Goal: Task Accomplishment & Management: Use online tool/utility

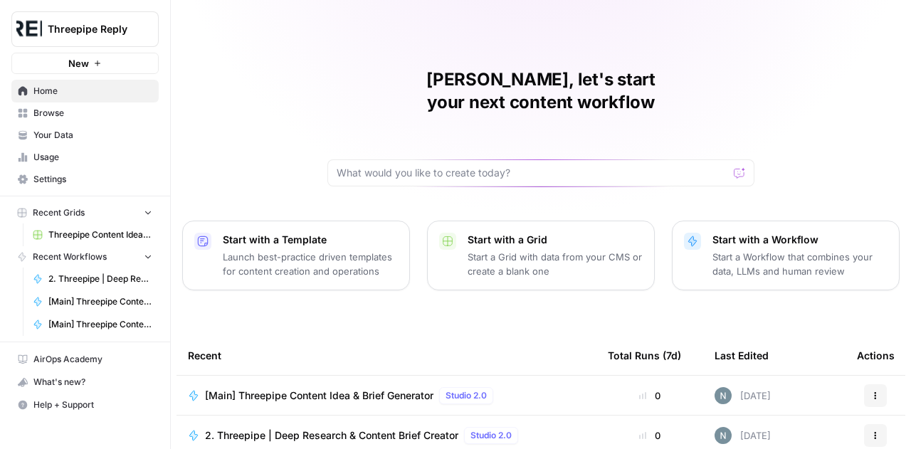
click at [53, 119] on span "Browse" at bounding box center [92, 113] width 119 height 13
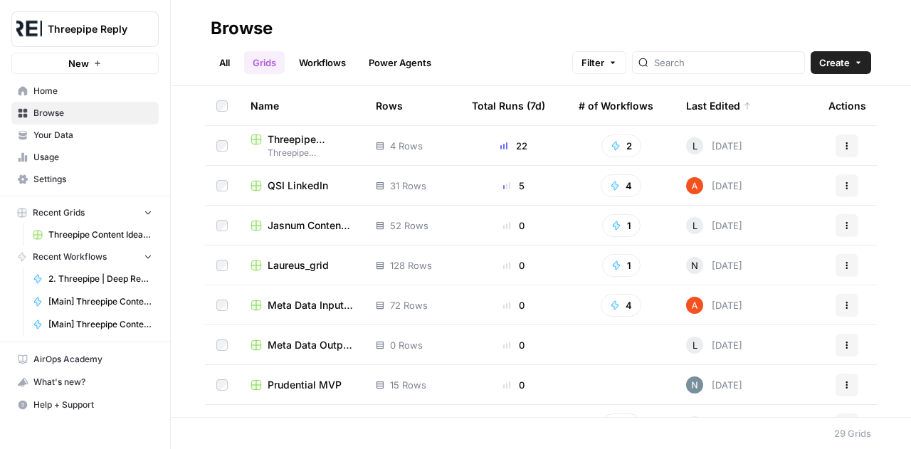
click at [305, 260] on span "Laureus_grid" at bounding box center [298, 265] width 61 height 14
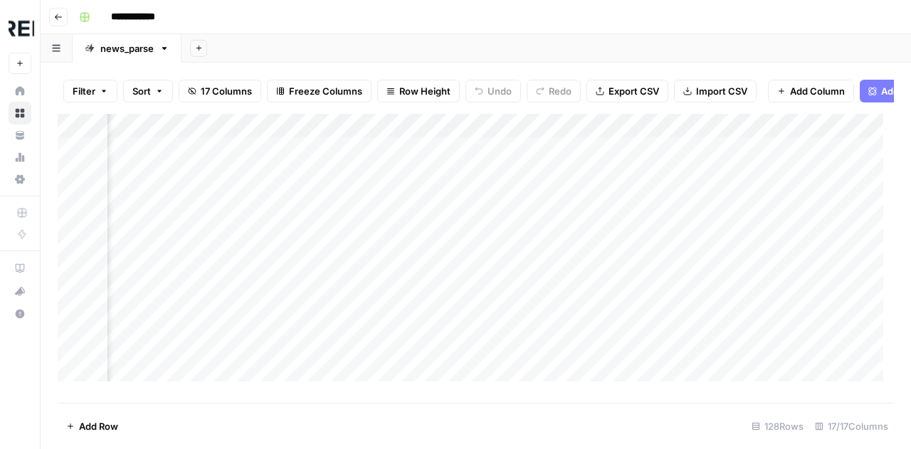
scroll to position [0, 2672]
click at [479, 164] on div "Add Column" at bounding box center [476, 253] width 836 height 278
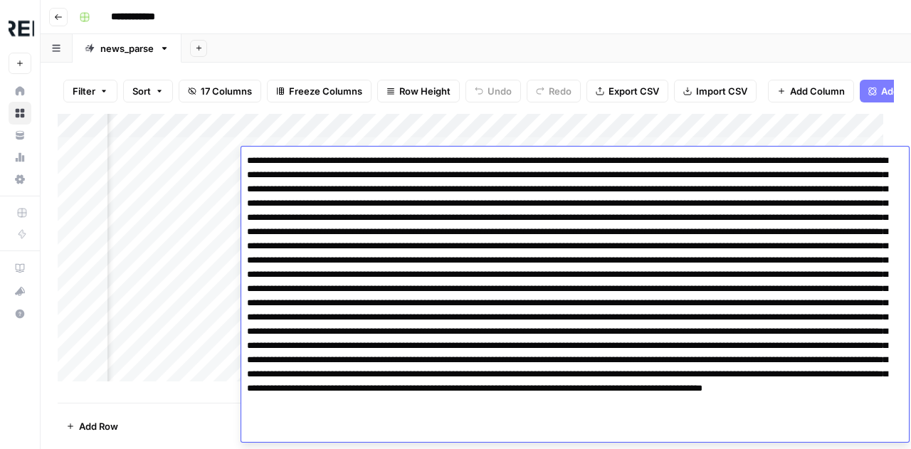
scroll to position [28, 0]
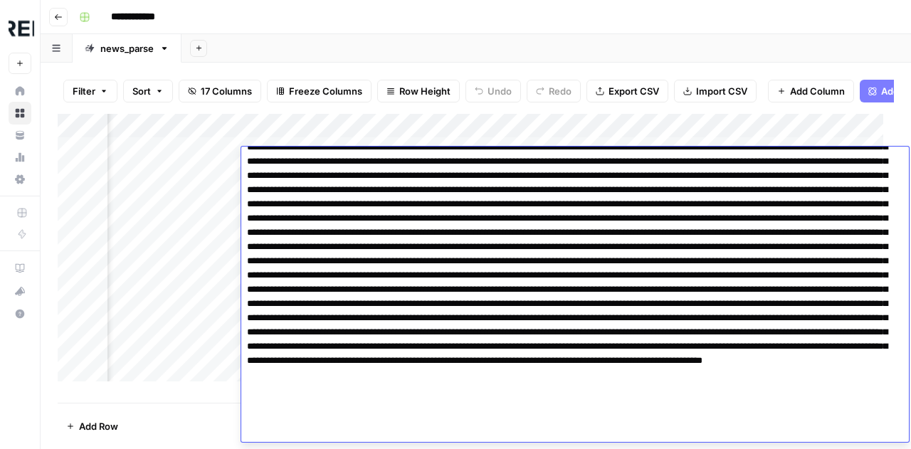
click at [280, 135] on div "Add Column" at bounding box center [476, 253] width 836 height 278
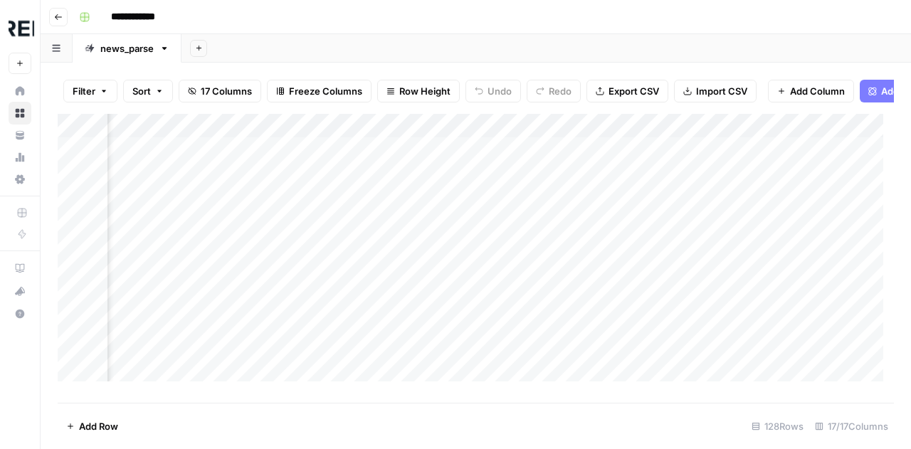
scroll to position [0, 3198]
click at [444, 160] on div "Add Column" at bounding box center [476, 253] width 836 height 278
click at [441, 157] on div "Add Column" at bounding box center [476, 253] width 836 height 278
click at [829, 136] on div "Add Column" at bounding box center [476, 253] width 836 height 278
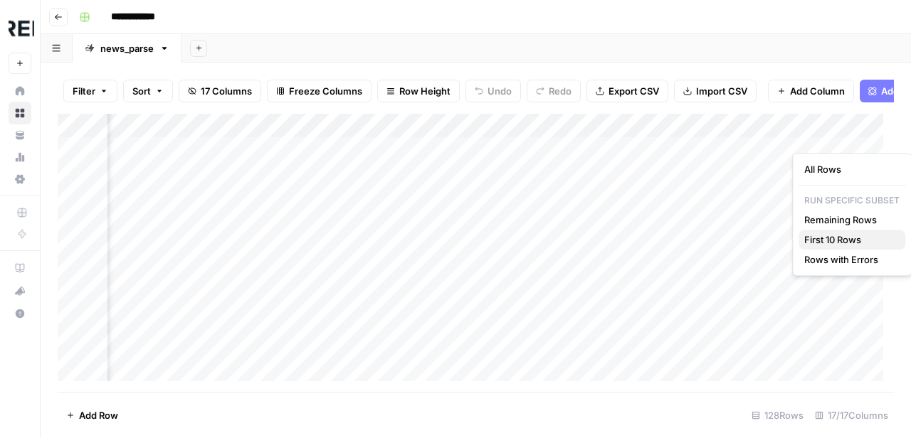
click at [818, 236] on span "First 10 Rows" at bounding box center [849, 240] width 90 height 14
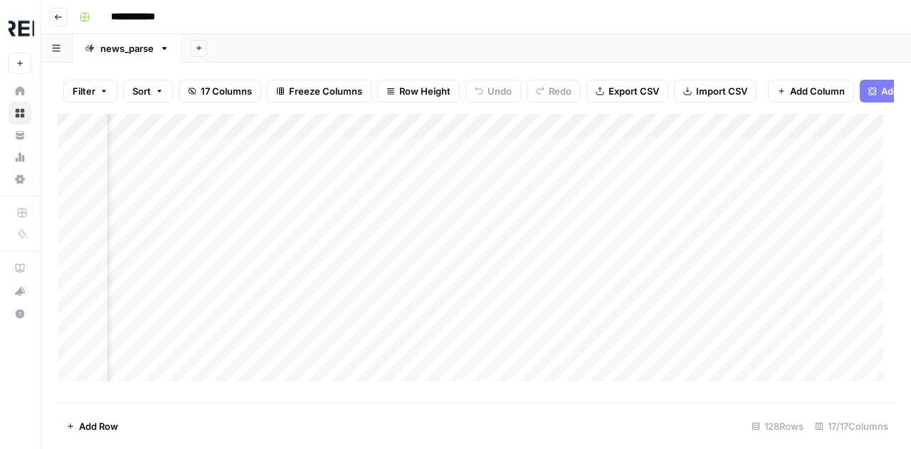
scroll to position [1, 2975]
click at [703, 156] on div "Add Column" at bounding box center [476, 253] width 836 height 278
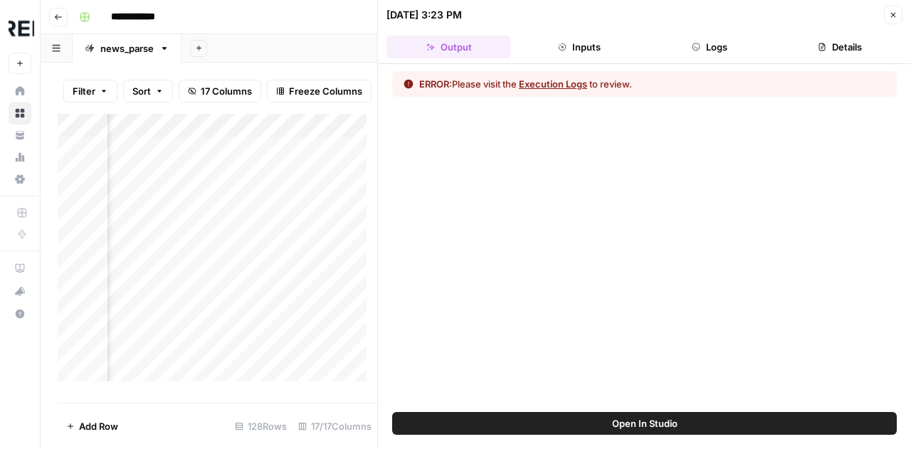
click at [568, 82] on button "Execution Logs" at bounding box center [553, 84] width 68 height 14
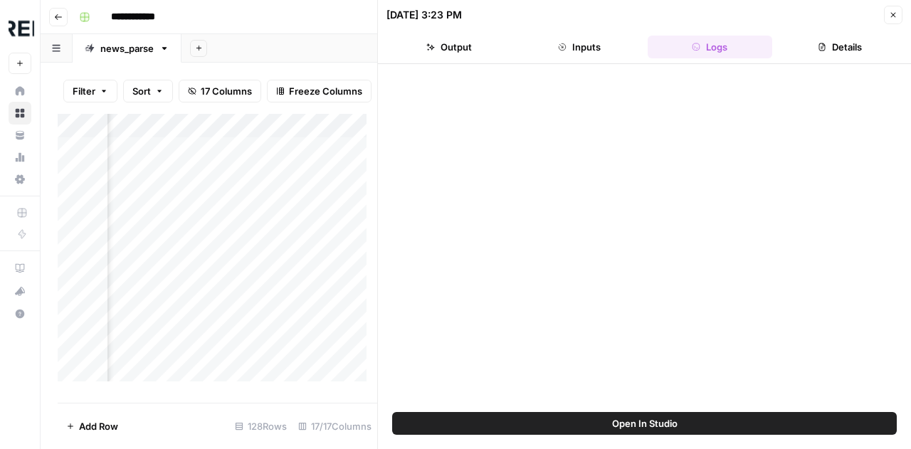
click at [705, 38] on button "Logs" at bounding box center [710, 47] width 125 height 23
click at [579, 45] on button "Inputs" at bounding box center [579, 47] width 125 height 23
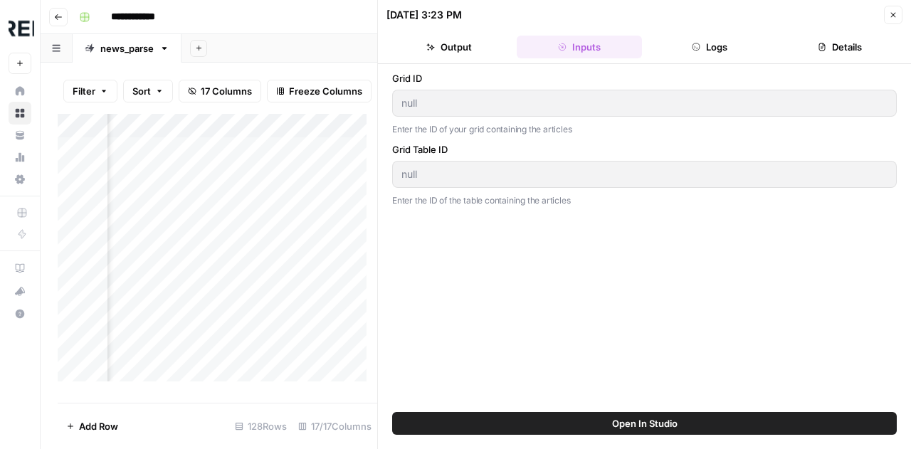
click at [709, 42] on button "Logs" at bounding box center [710, 47] width 125 height 23
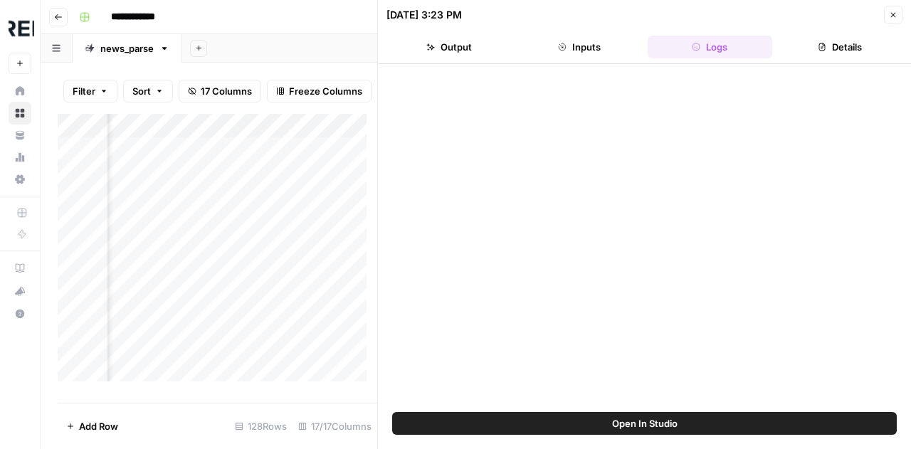
click at [552, 49] on button "Inputs" at bounding box center [579, 47] width 125 height 23
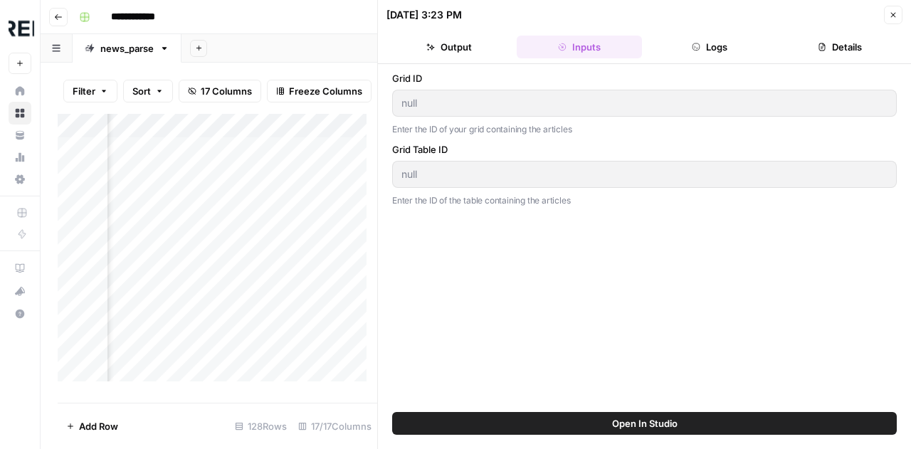
click at [890, 15] on icon "button" at bounding box center [893, 15] width 9 height 9
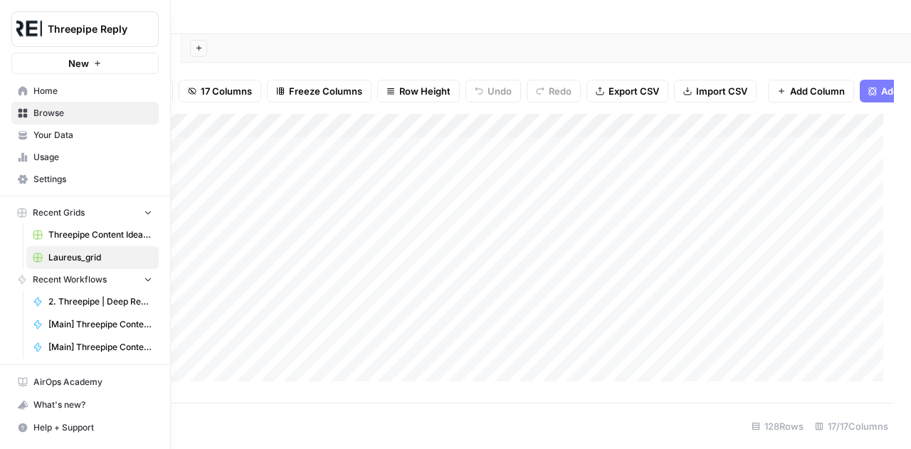
click at [61, 117] on span "Browse" at bounding box center [92, 113] width 119 height 13
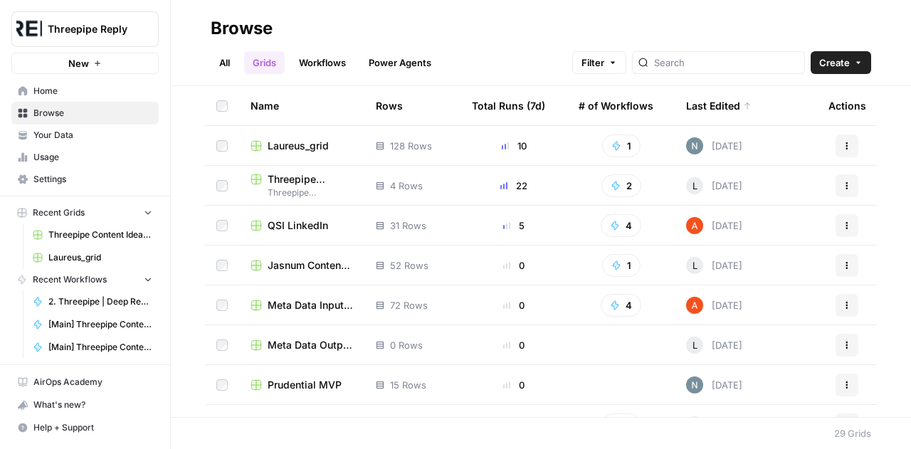
click at [325, 68] on link "Workflows" at bounding box center [322, 62] width 64 height 23
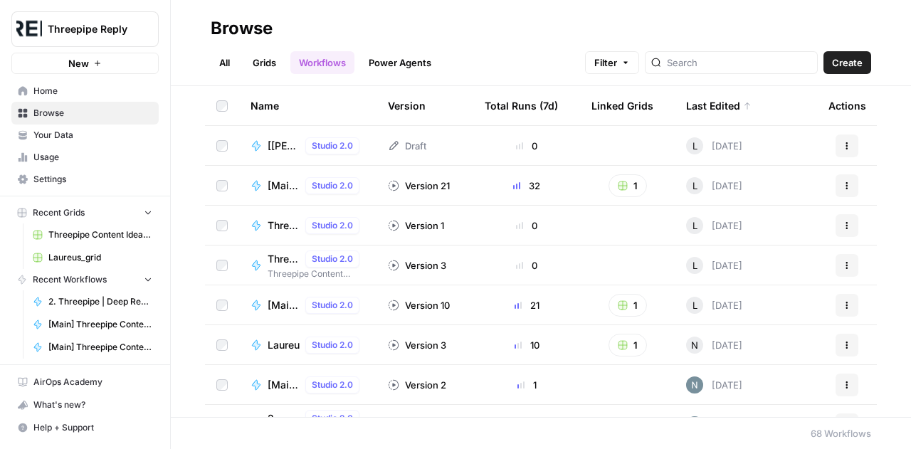
click at [752, 70] on div at bounding box center [731, 62] width 173 height 23
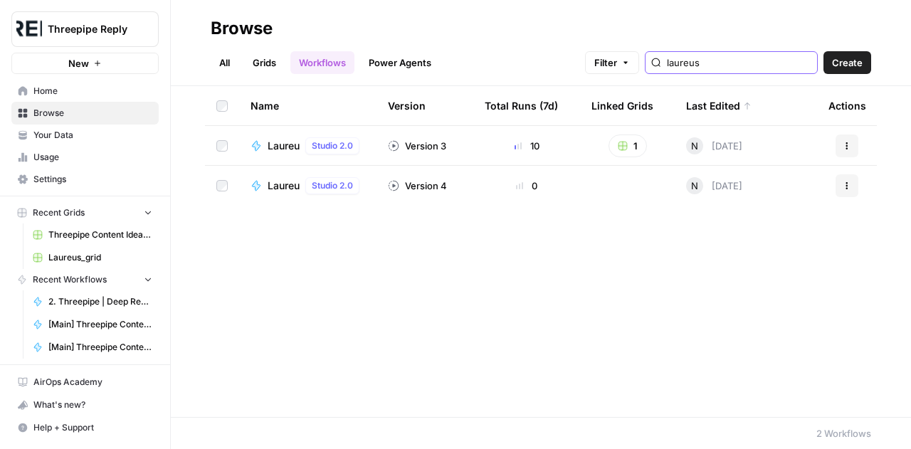
type input "laureus"
click at [303, 144] on div "Laureus_LLM Studio 2.0" at bounding box center [316, 145] width 97 height 17
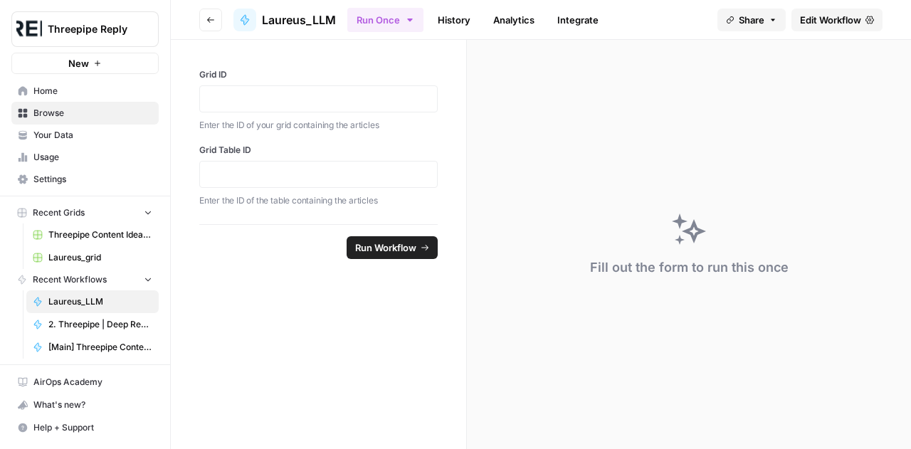
click at [826, 21] on span "Edit Workflow" at bounding box center [830, 20] width 61 height 14
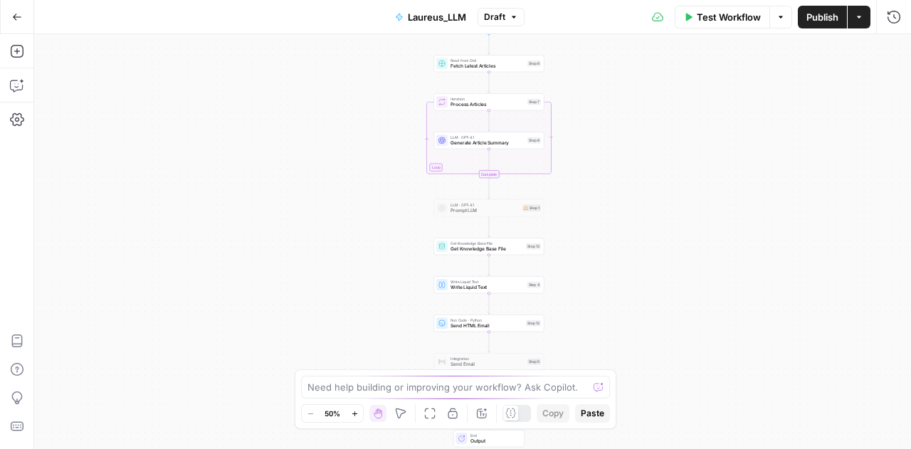
drag, startPoint x: 631, startPoint y: 146, endPoint x: 647, endPoint y: 137, distance: 18.5
click at [647, 137] on div "Workflow Set Inputs Inputs Read from Grid Fetch Latest Articles Step 6 Loop Ite…" at bounding box center [472, 241] width 877 height 415
click at [14, 22] on button "Go Back" at bounding box center [17, 17] width 26 height 26
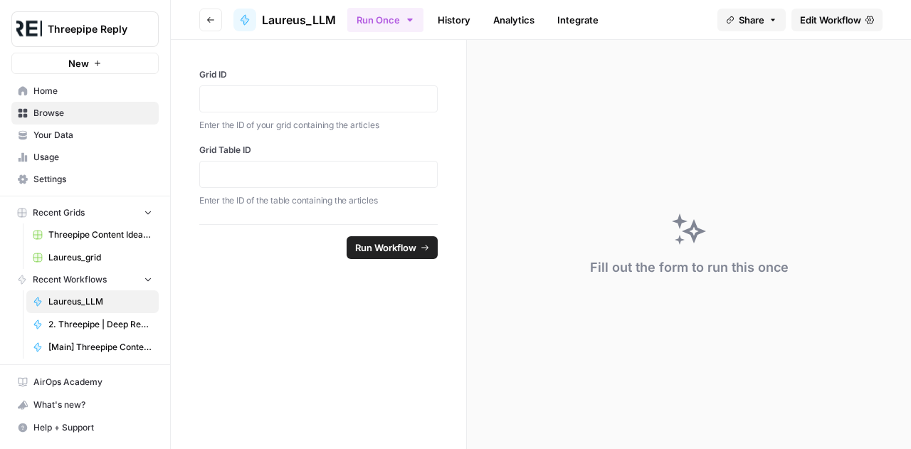
click at [93, 248] on link "Laureus_grid" at bounding box center [92, 257] width 132 height 23
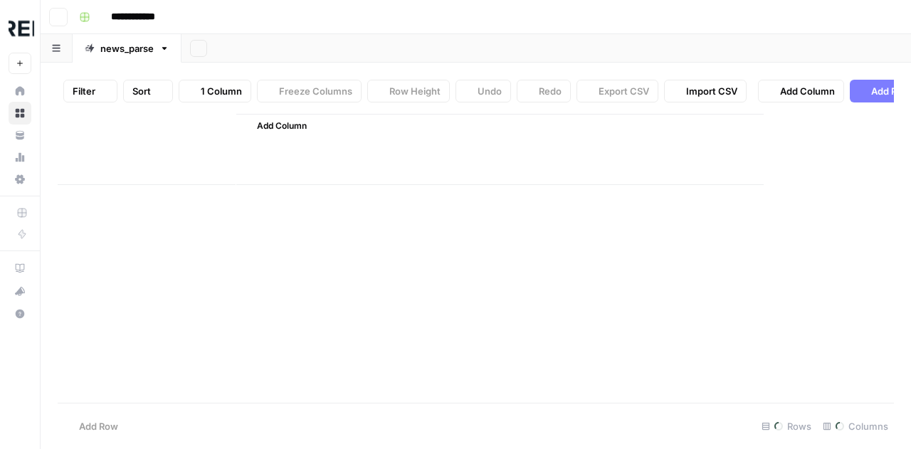
type input "**********"
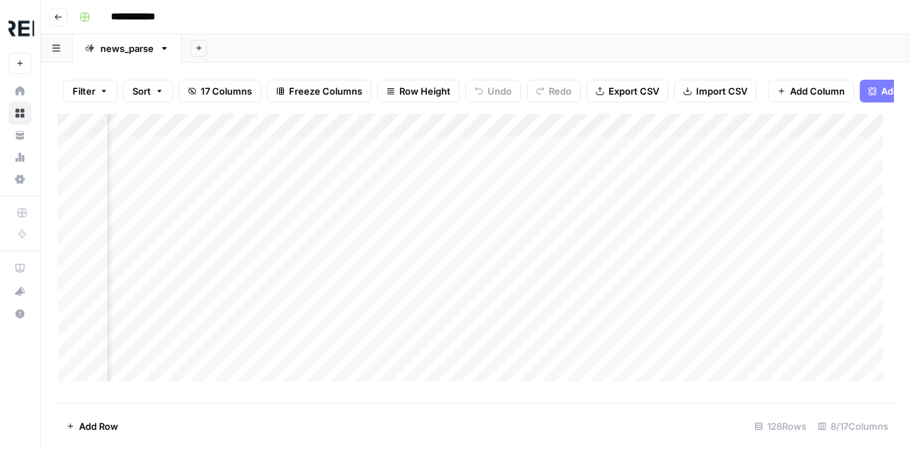
scroll to position [0, 1748]
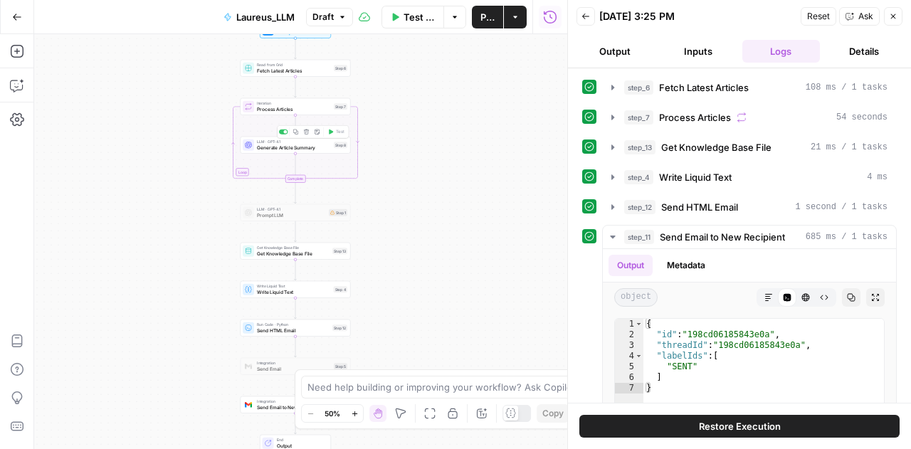
click at [315, 150] on span "Generate Article Summary" at bounding box center [294, 147] width 74 height 7
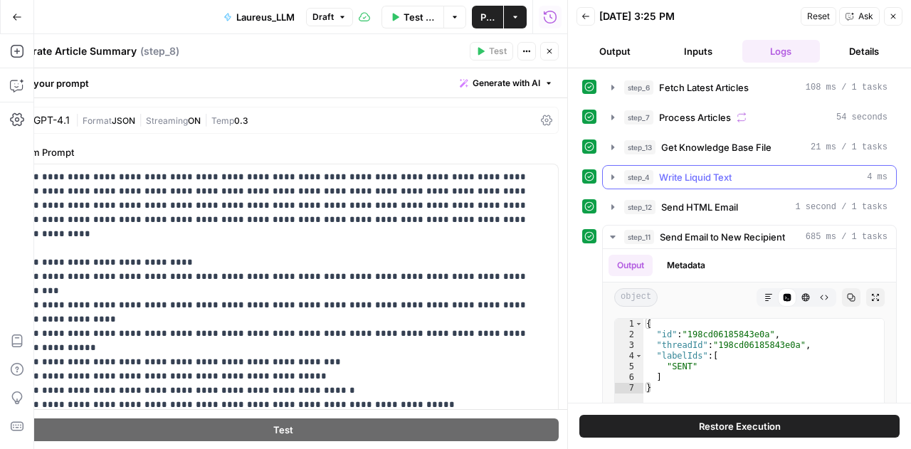
click at [710, 180] on span "Write Liquid Text" at bounding box center [695, 177] width 73 height 14
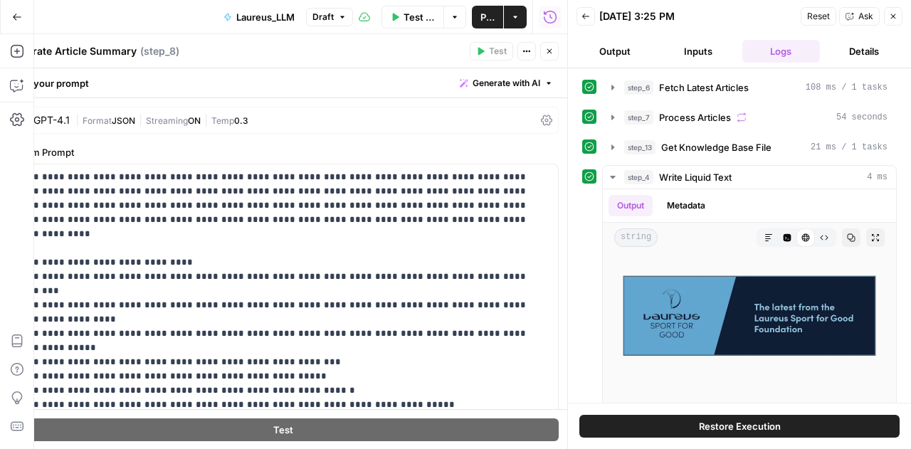
click at [895, 16] on icon "button" at bounding box center [893, 16] width 9 height 9
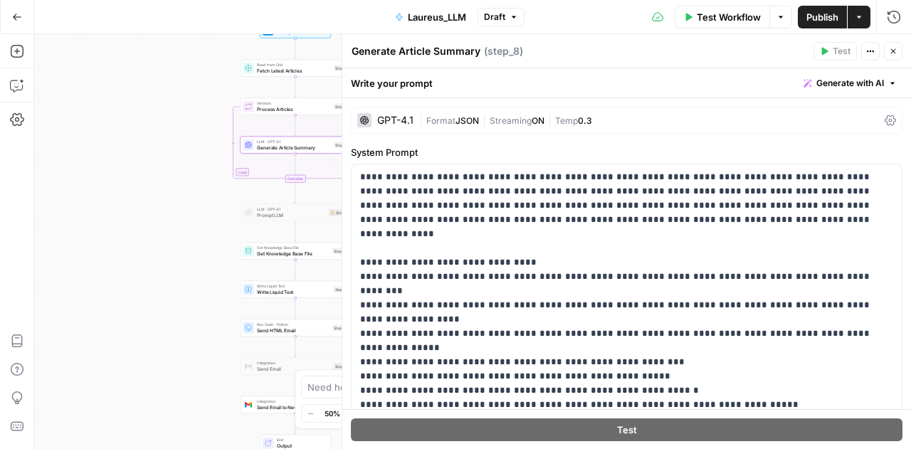
click at [890, 42] on button "Close" at bounding box center [893, 51] width 19 height 19
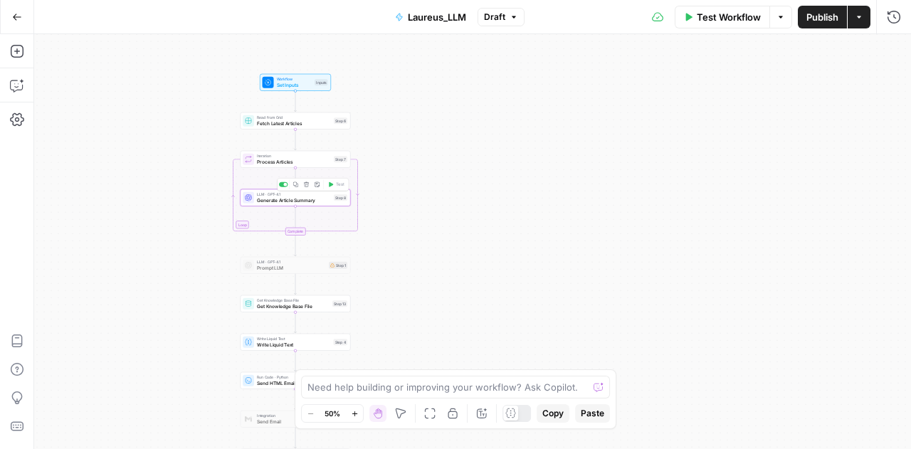
click at [290, 203] on span "Generate Article Summary" at bounding box center [294, 199] width 74 height 7
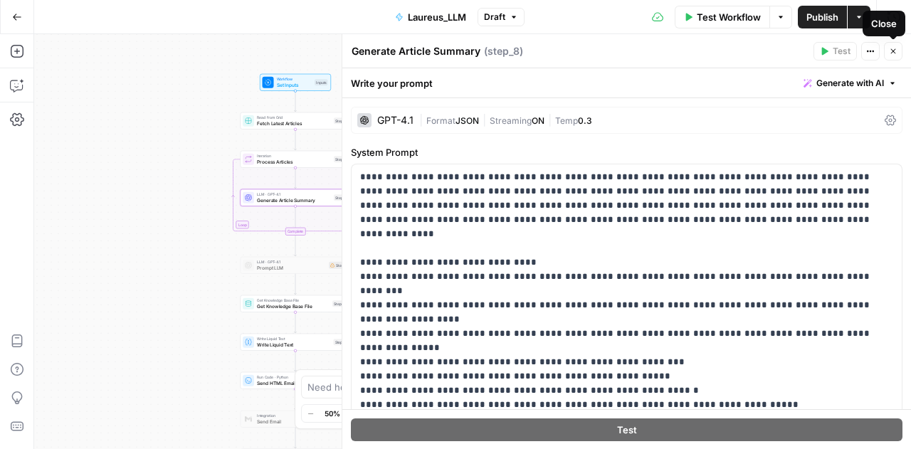
click at [890, 51] on icon "button" at bounding box center [893, 51] width 9 height 9
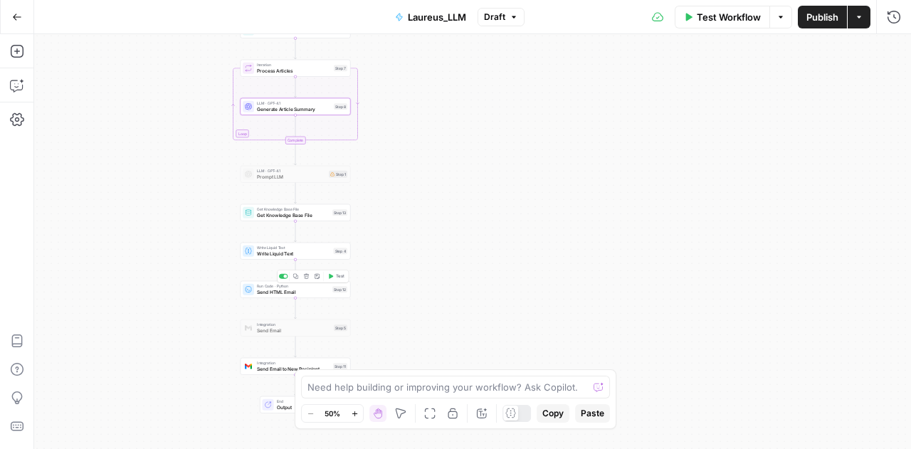
click at [280, 293] on span "Send HTML Email" at bounding box center [293, 291] width 73 height 7
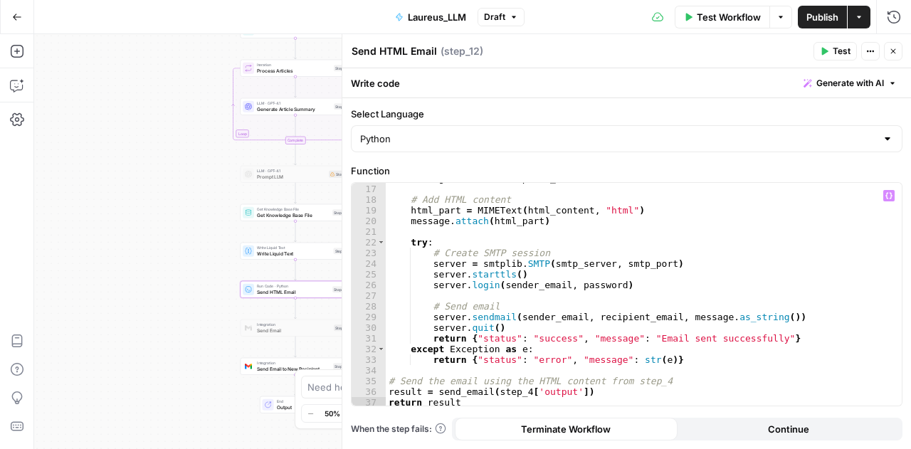
scroll to position [170, 0]
click at [888, 53] on button "Close" at bounding box center [893, 51] width 19 height 19
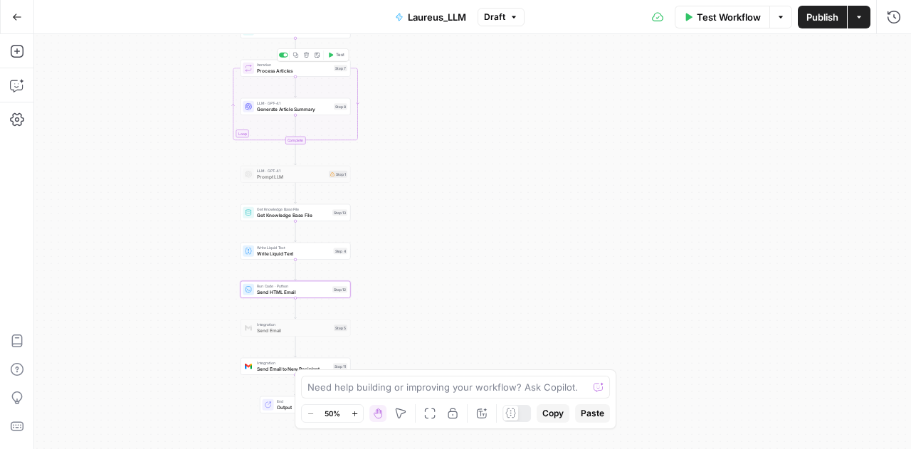
click at [309, 68] on span "Process Articles" at bounding box center [294, 70] width 74 height 7
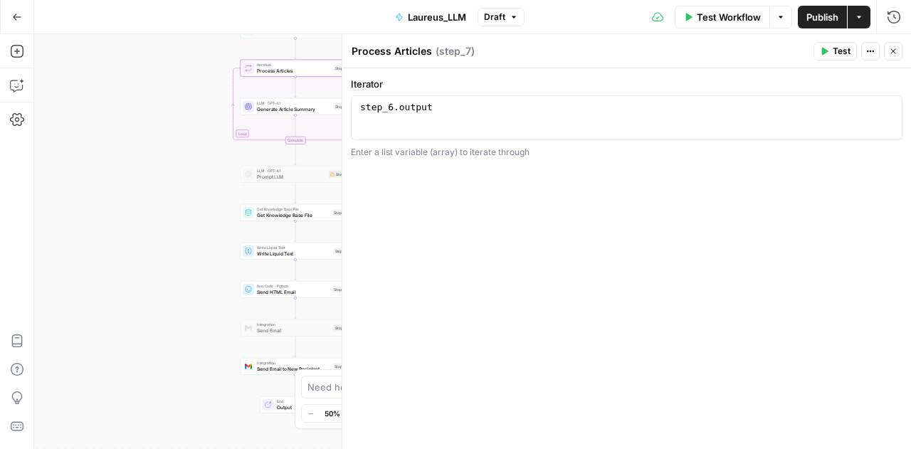
click at [300, 110] on span "Generate Article Summary" at bounding box center [294, 108] width 74 height 7
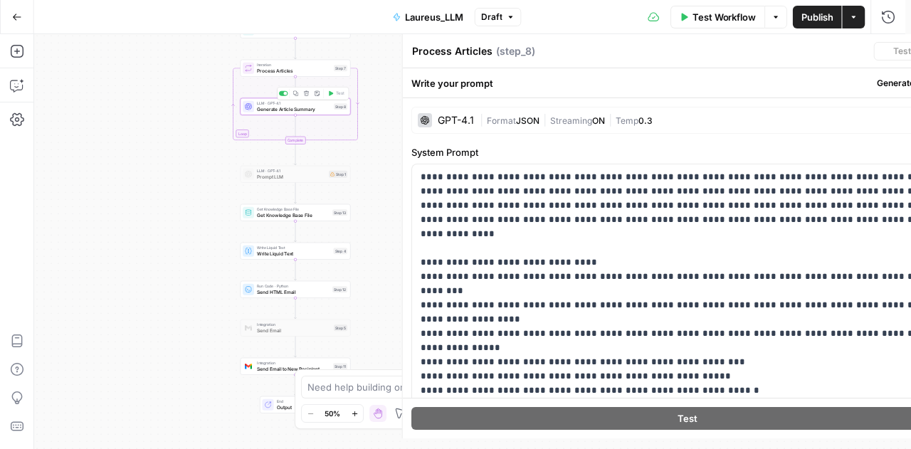
type textarea "Generate Article Summary"
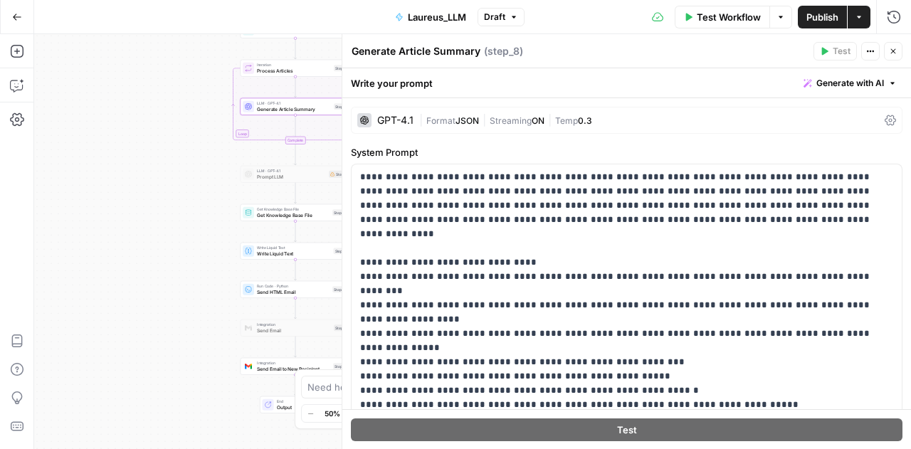
click at [890, 52] on icon "button" at bounding box center [893, 51] width 9 height 9
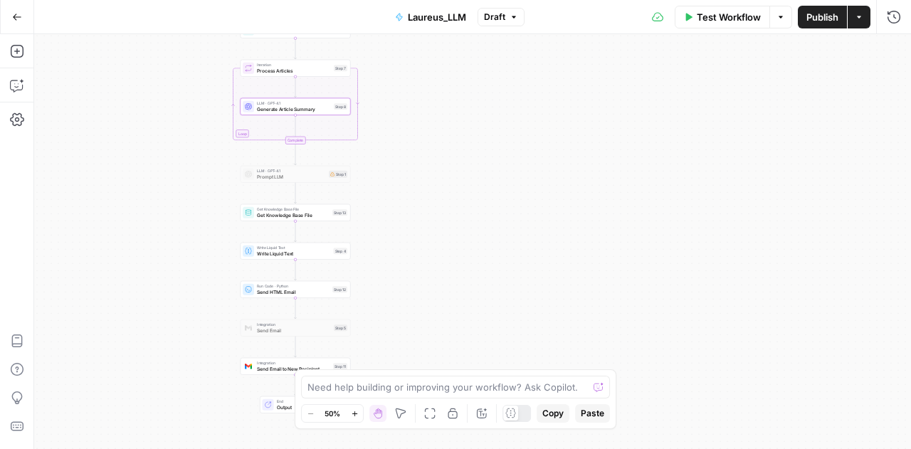
click at [721, 21] on span "Test Workflow" at bounding box center [729, 17] width 64 height 14
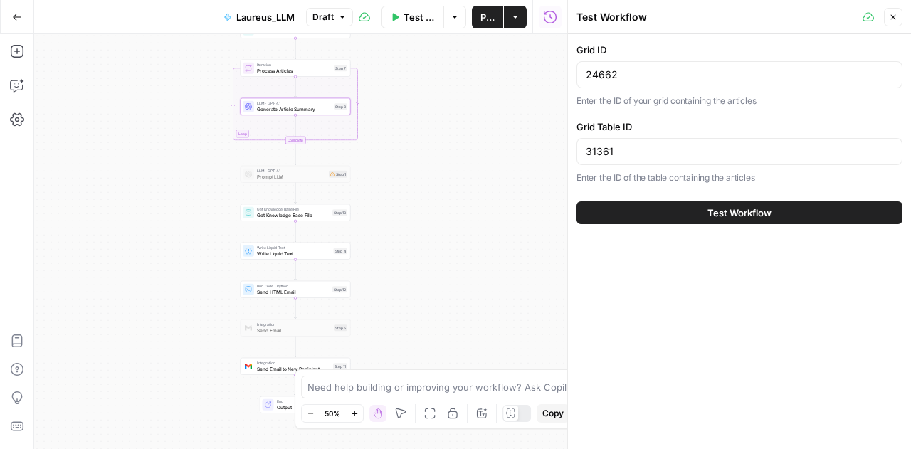
click at [702, 218] on button "Test Workflow" at bounding box center [739, 212] width 326 height 23
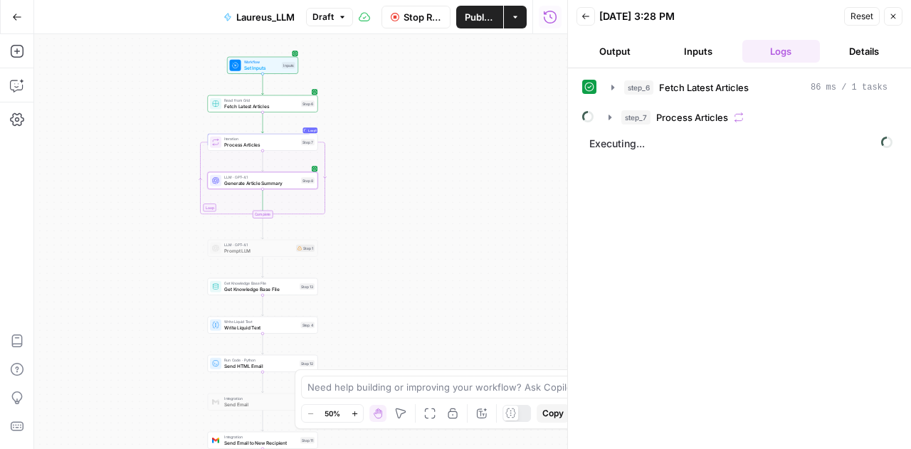
drag, startPoint x: 474, startPoint y: 107, endPoint x: 442, endPoint y: 184, distance: 82.6
click at [442, 184] on div "Workflow Set Inputs Inputs Read from Grid Fetch Latest Articles Step 6 Loop Loo…" at bounding box center [300, 241] width 533 height 415
click at [610, 115] on icon "button" at bounding box center [609, 117] width 3 height 5
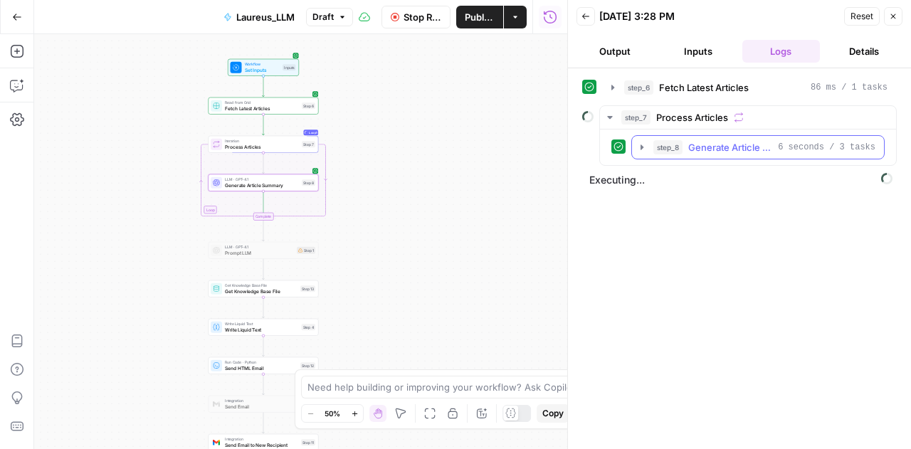
click at [639, 144] on icon "button" at bounding box center [641, 147] width 11 height 11
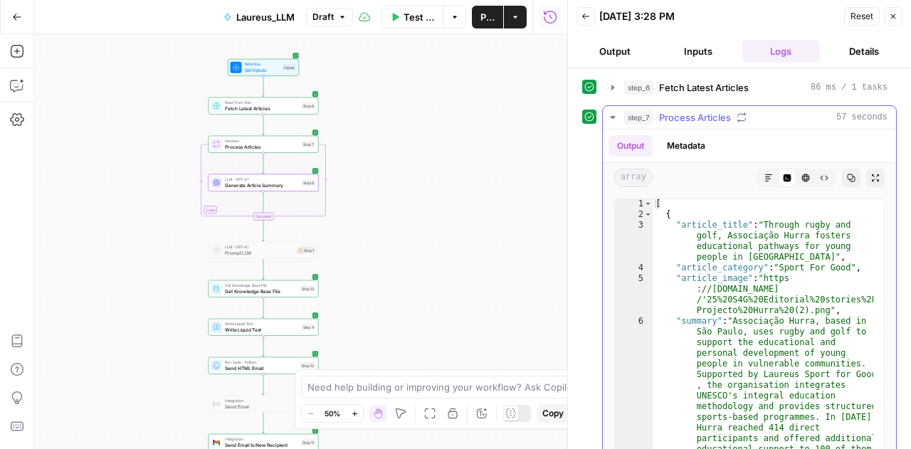
scroll to position [1, 0]
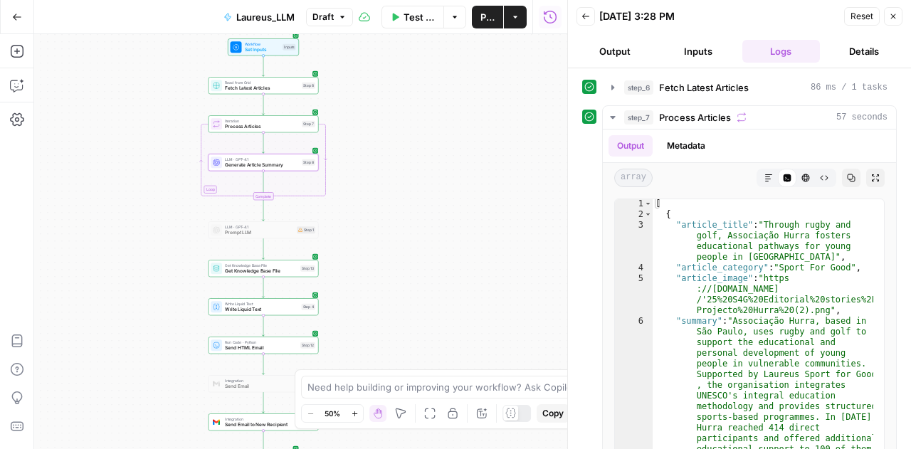
click at [157, 77] on div "Workflow Set Inputs Inputs Read from Grid Fetch Latest Articles Step 6 Loop Ite…" at bounding box center [300, 241] width 533 height 415
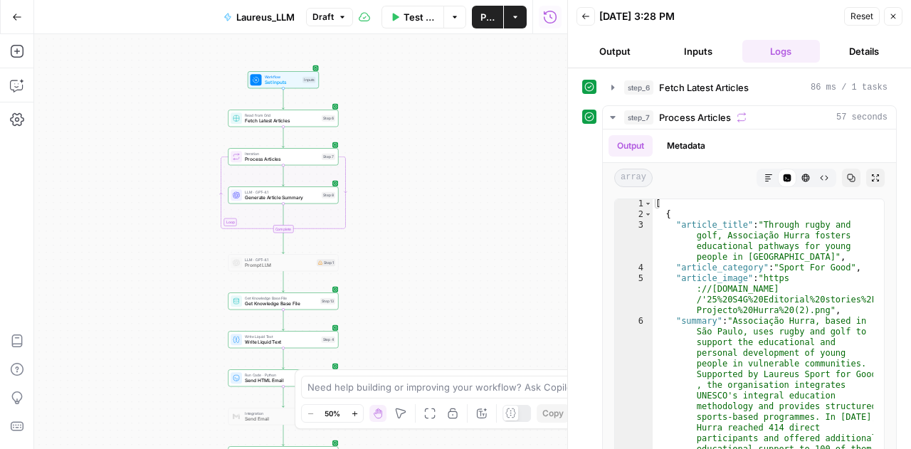
drag, startPoint x: 421, startPoint y: 138, endPoint x: 443, endPoint y: 169, distance: 37.3
click at [443, 169] on div "Workflow Set Inputs Inputs Read from Grid Fetch Latest Articles Step 6 Loop Ite…" at bounding box center [300, 241] width 533 height 415
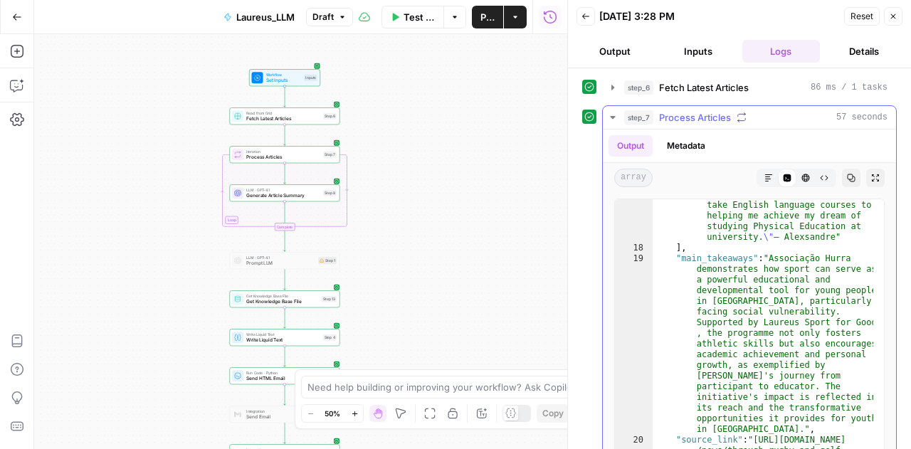
scroll to position [629, 0]
drag, startPoint x: 420, startPoint y: 342, endPoint x: 433, endPoint y: 270, distance: 73.0
click at [433, 270] on div "Workflow Set Inputs Inputs Read from Grid Fetch Latest Articles Step 6 Loop Ite…" at bounding box center [300, 241] width 533 height 415
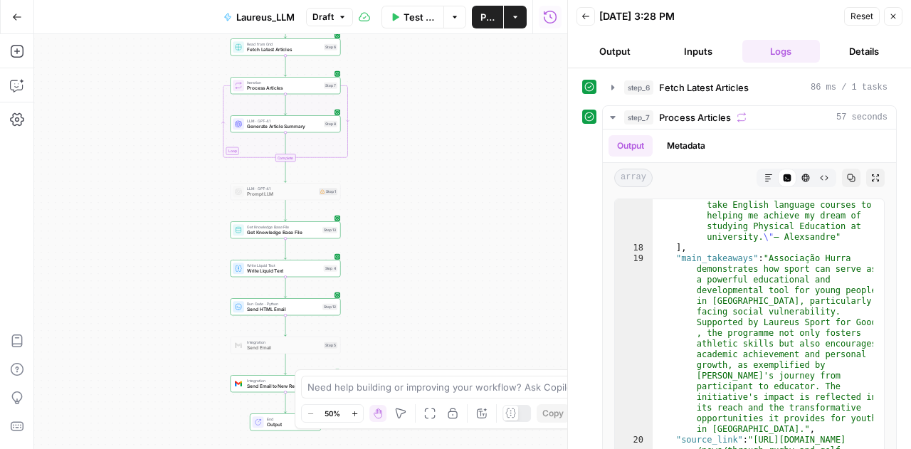
drag, startPoint x: 433, startPoint y: 270, endPoint x: 433, endPoint y: 199, distance: 70.5
click at [433, 199] on div "Workflow Set Inputs Inputs Read from Grid Fetch Latest Articles Step 6 Loop Ite…" at bounding box center [300, 241] width 533 height 415
click at [252, 315] on div "Workflow Set Inputs Inputs Read from Grid Fetch Latest Articles Step 6 Loop Ite…" at bounding box center [300, 241] width 533 height 415
click at [267, 312] on span "Send HTML Email" at bounding box center [283, 309] width 73 height 7
